Goal: Check status

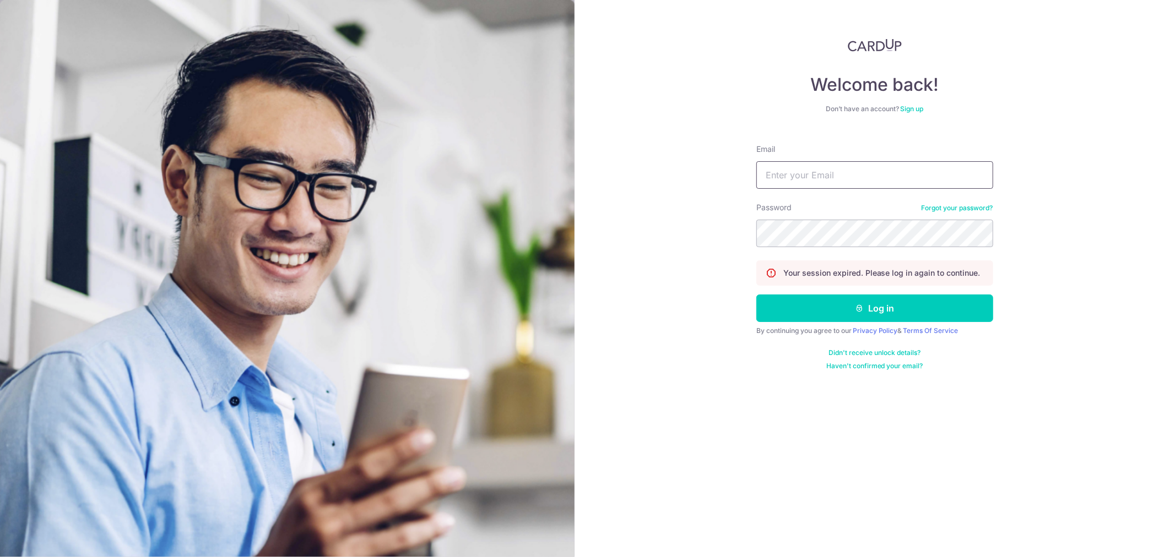
type input "[EMAIL_ADDRESS][DOMAIN_NAME]"
click at [865, 294] on form "Email admin@drmendis.com Password Forgot your password? Your session expired. P…" at bounding box center [874, 253] width 237 height 235
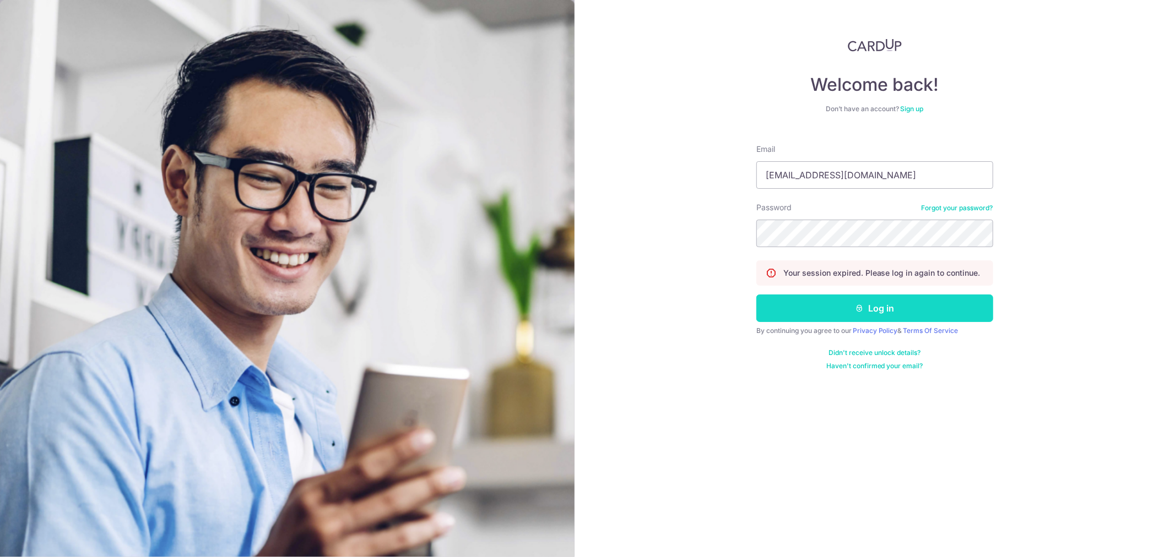
click at [871, 312] on button "Log in" at bounding box center [874, 309] width 237 height 28
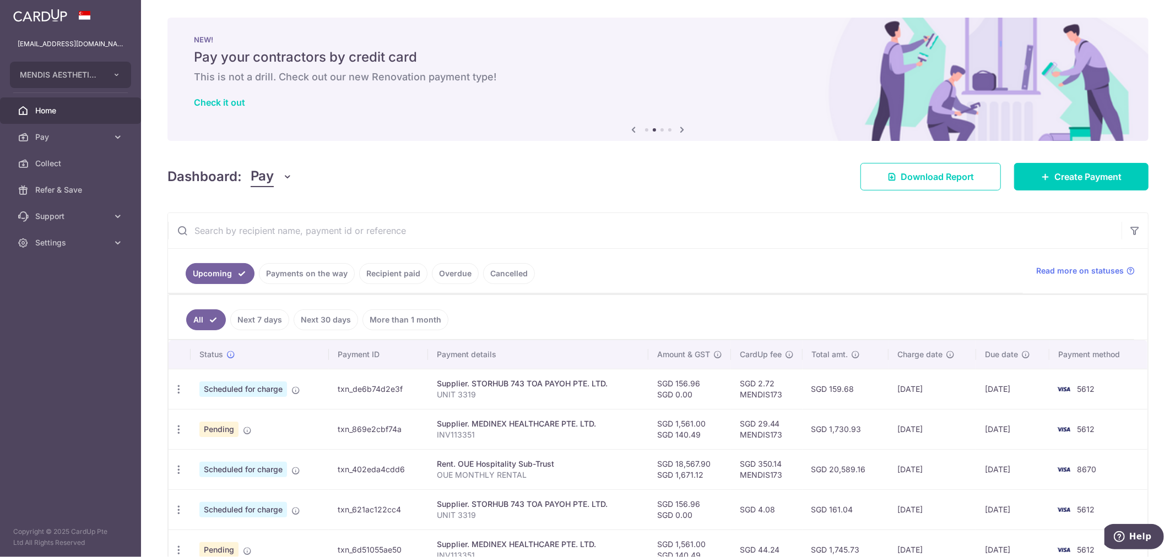
click at [973, 280] on ul "Upcoming Payments on the way Recipient paid Overdue Cancelled" at bounding box center [595, 271] width 855 height 45
click at [392, 234] on input "text" at bounding box center [644, 230] width 953 height 35
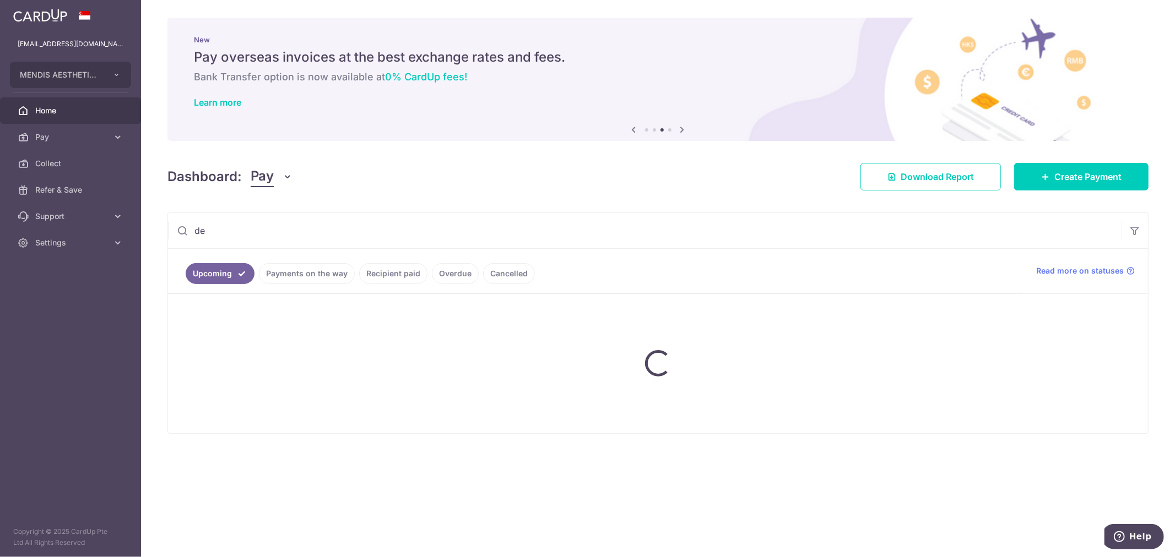
type input "d"
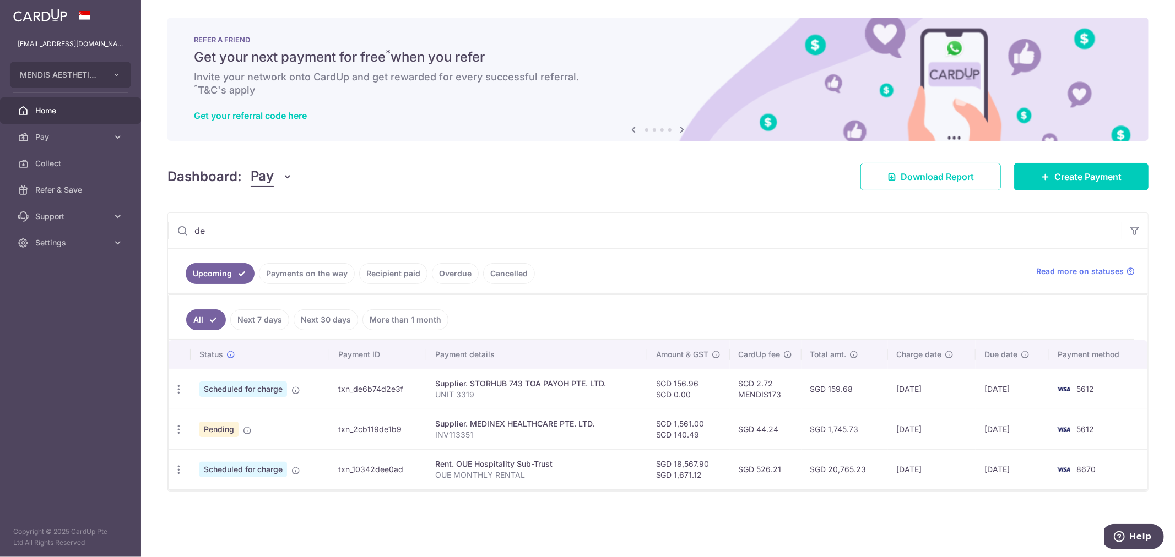
click at [319, 273] on link "Payments on the way" at bounding box center [307, 273] width 96 height 21
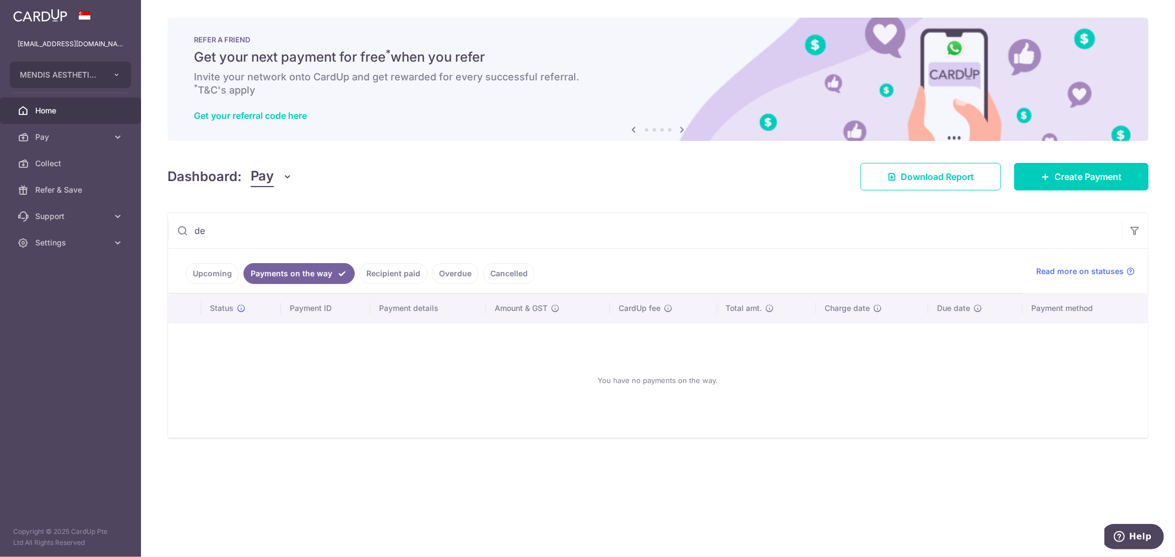
click at [326, 231] on input "de" at bounding box center [644, 230] width 953 height 35
type input "d"
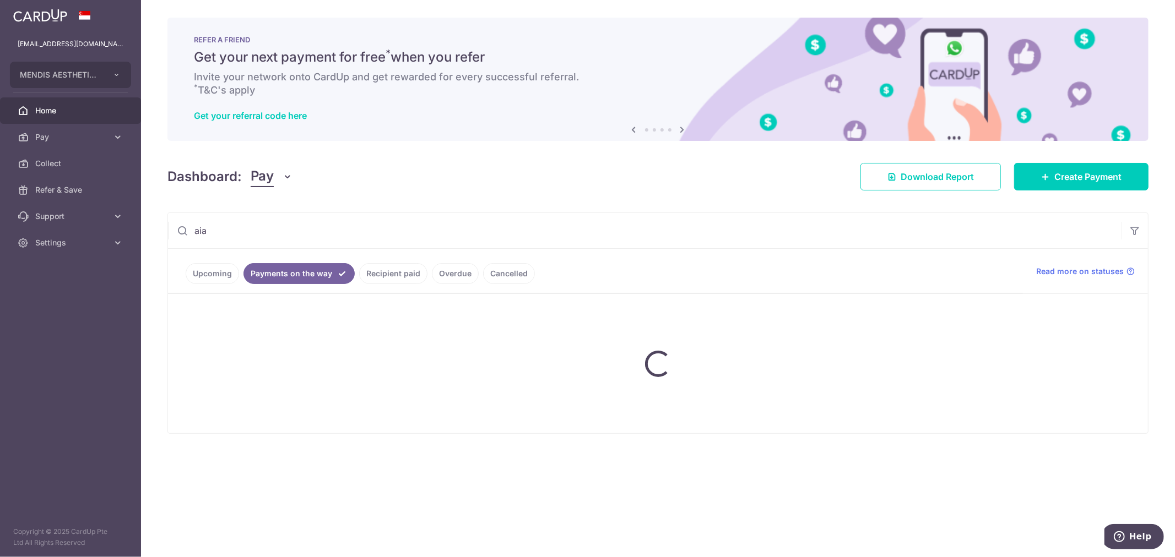
type input "aia"
click at [394, 272] on link "Recipient paid" at bounding box center [393, 273] width 68 height 21
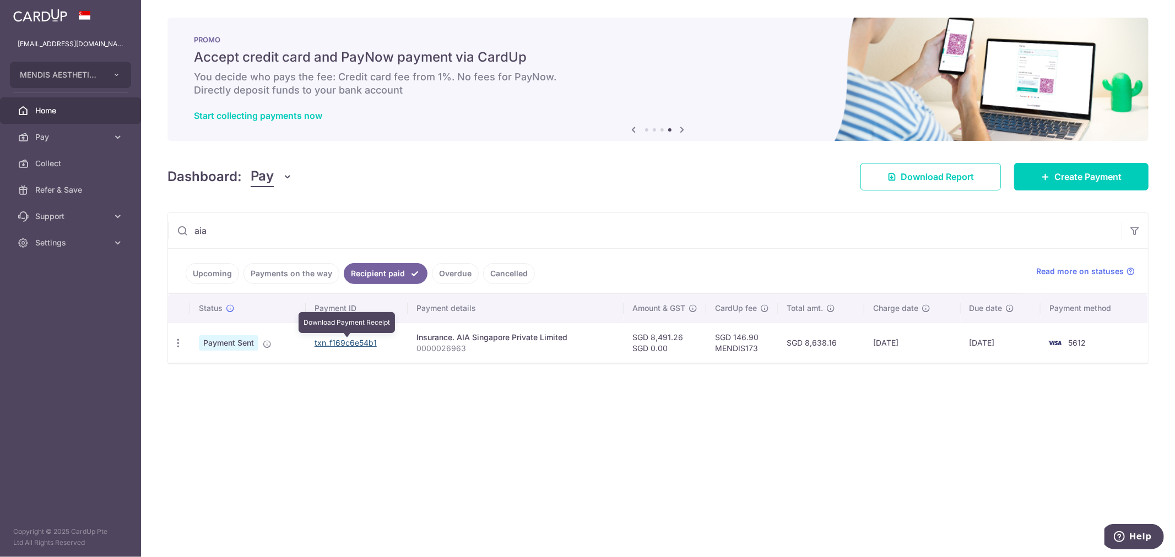
drag, startPoint x: 372, startPoint y: 343, endPoint x: 652, endPoint y: 50, distance: 404.8
click at [372, 343] on link "txn_f169c6e54b1" at bounding box center [346, 342] width 62 height 9
